Goal: Information Seeking & Learning: Learn about a topic

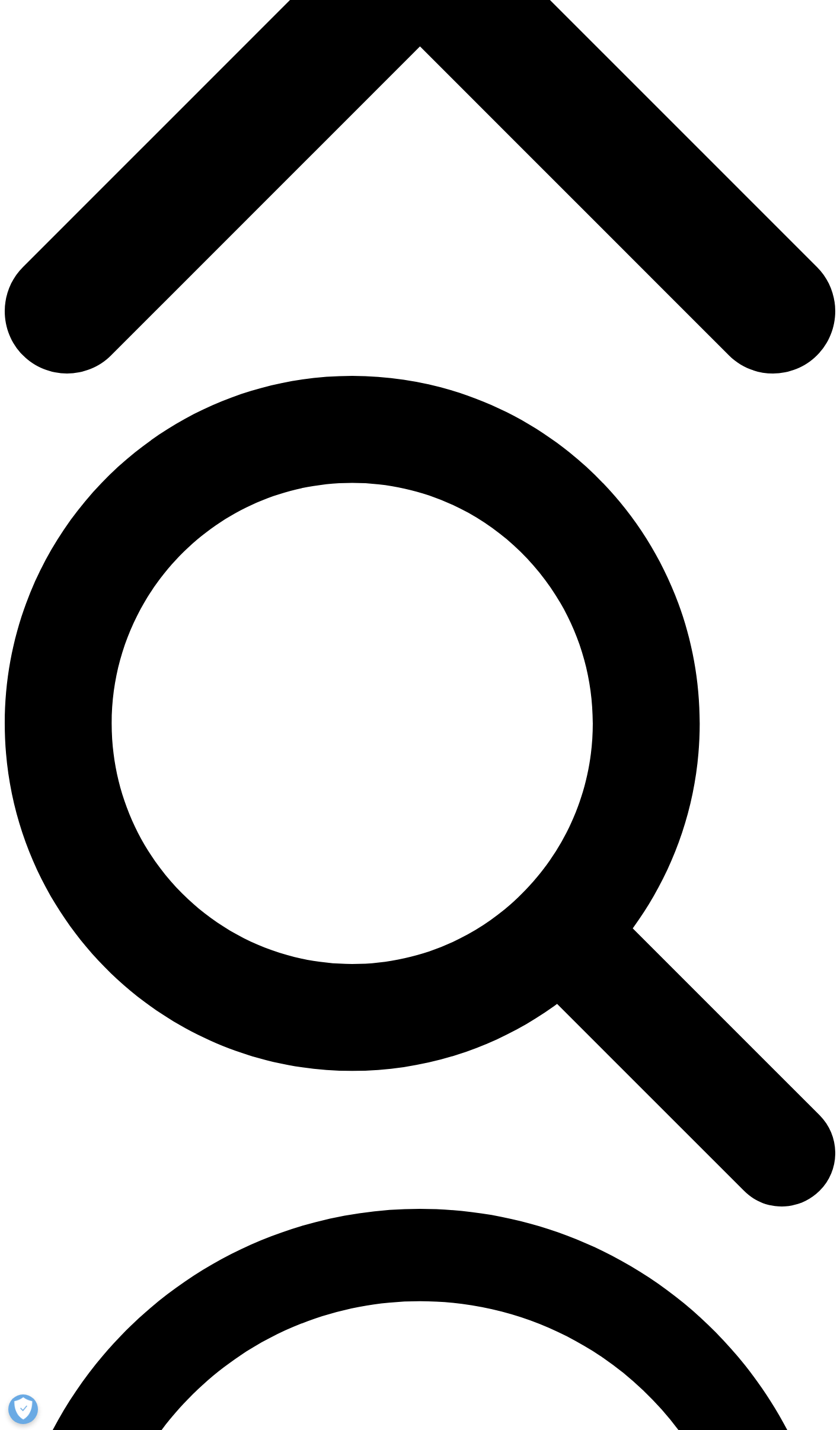
scroll to position [948, 0]
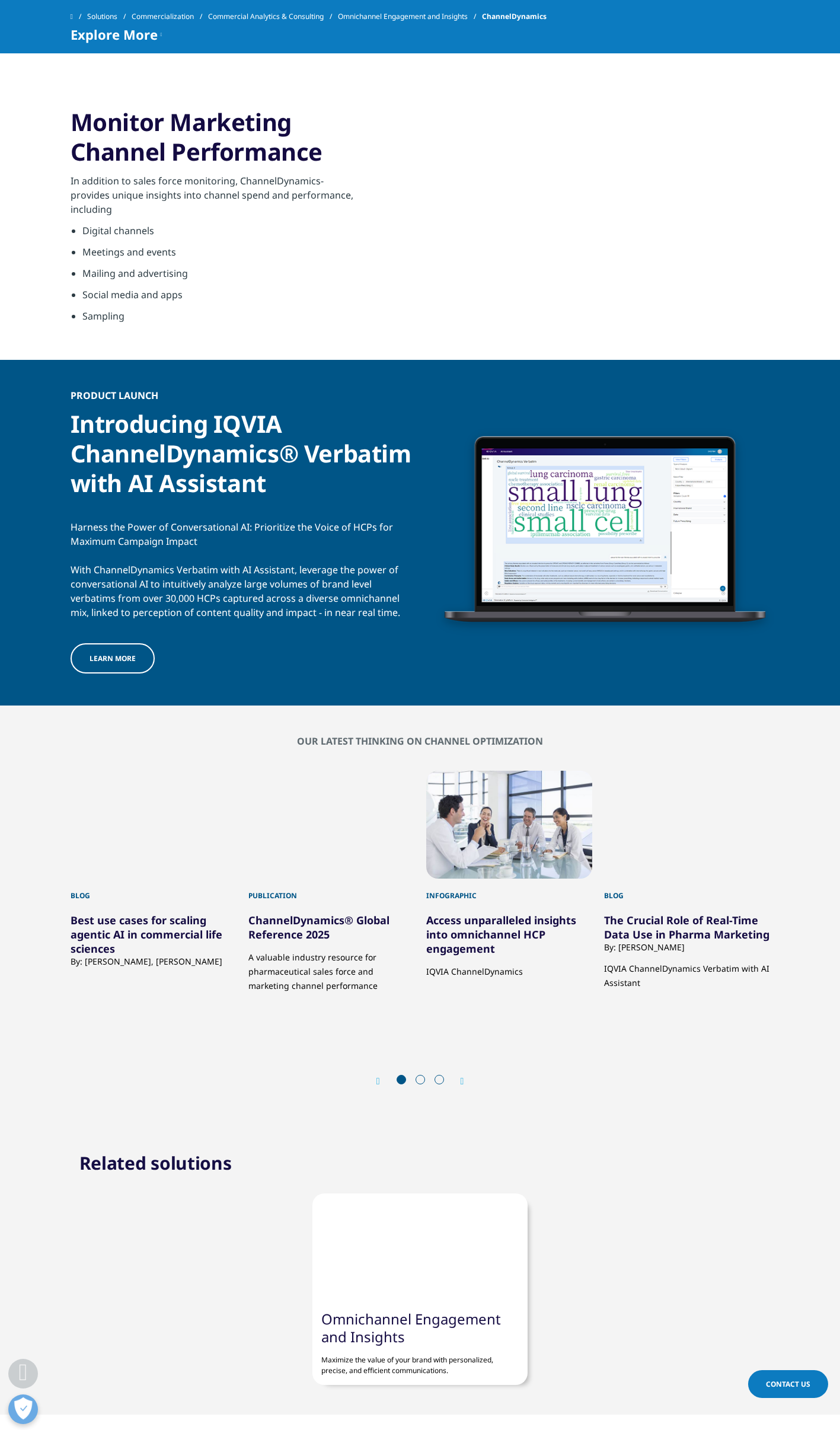
click at [112, 659] on span "Learn more" at bounding box center [113, 659] width 46 height 10
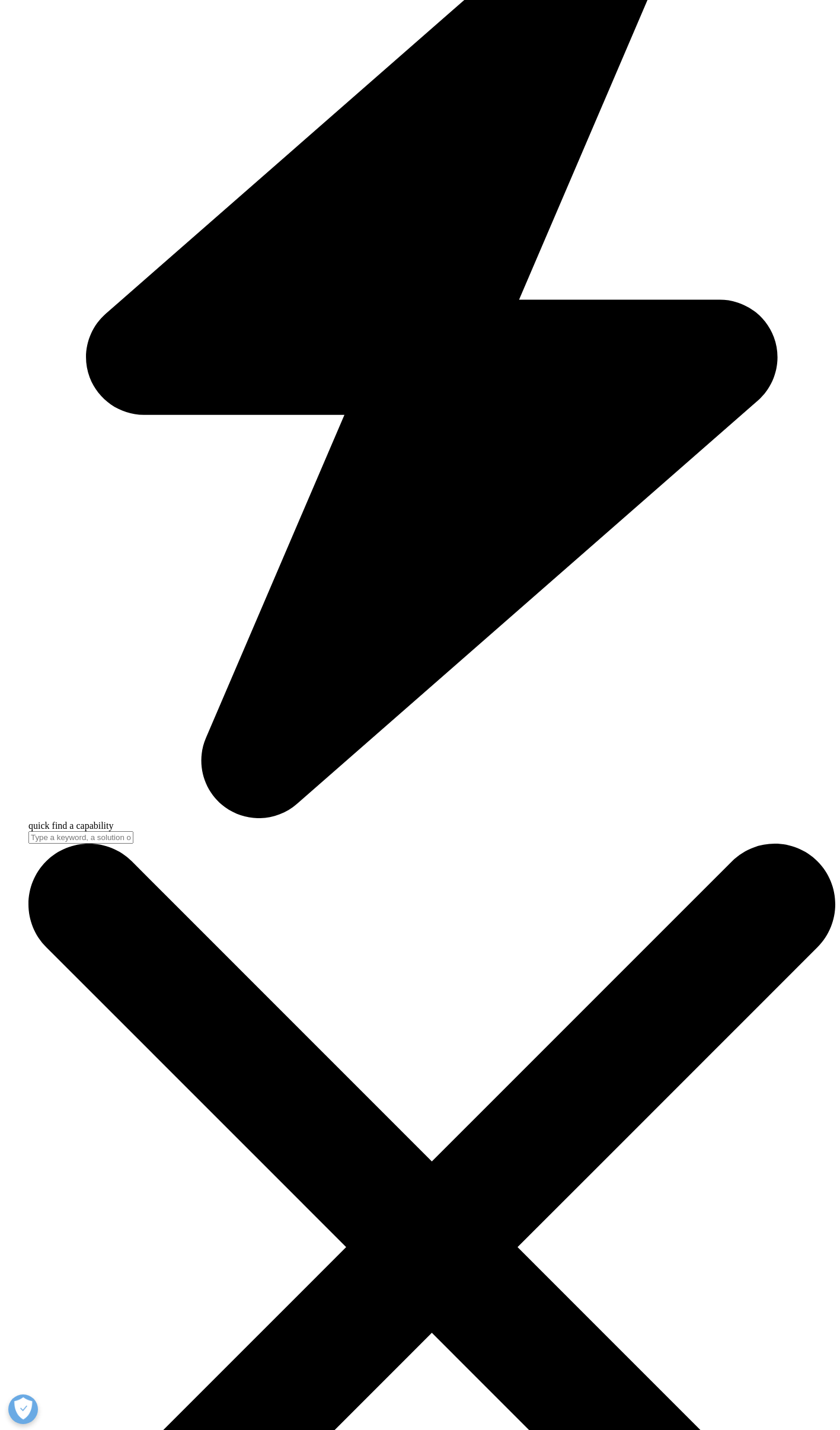
scroll to position [3033, 0]
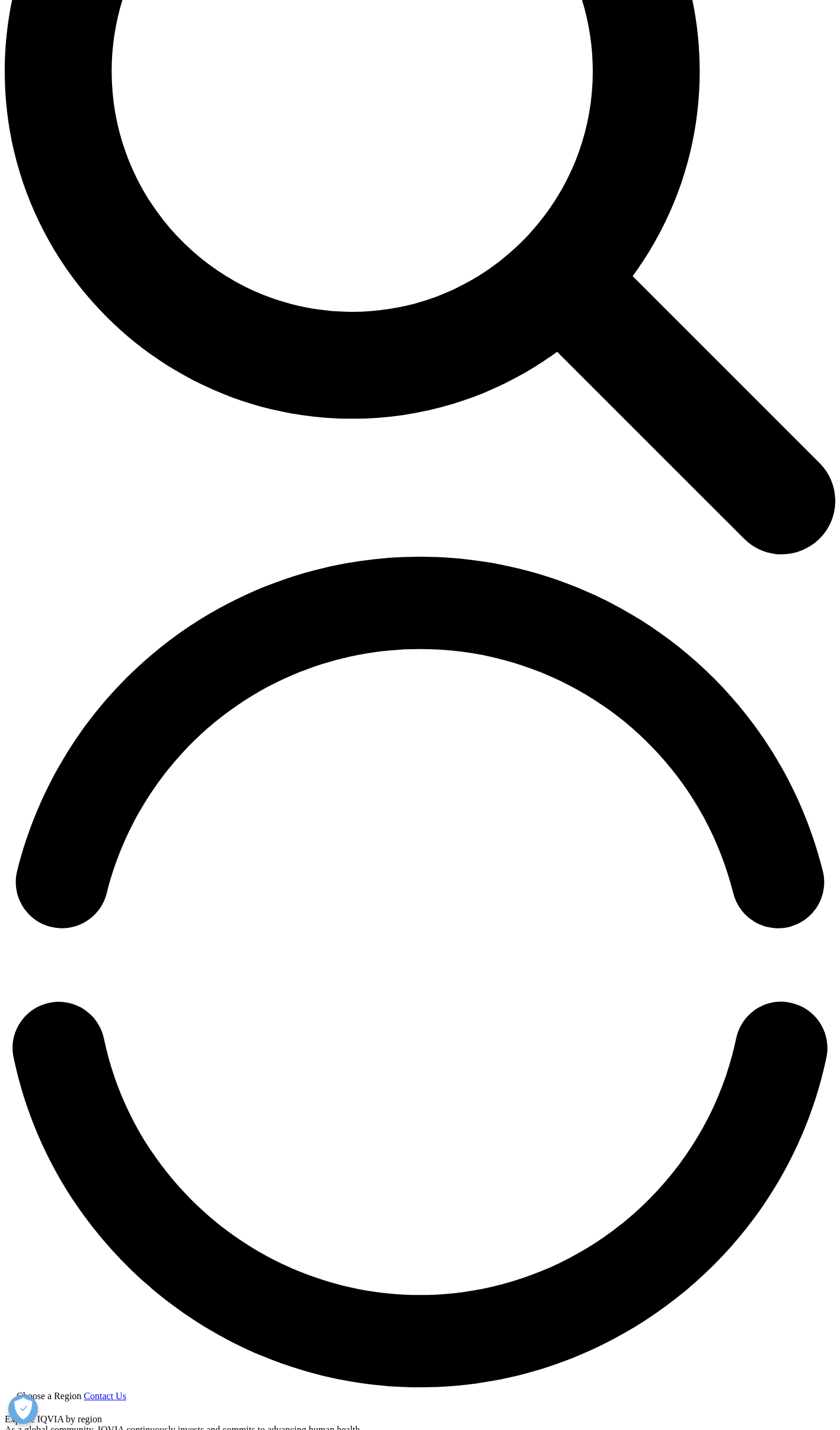
scroll to position [1186, 0]
